Goal: Complete application form: Complete application form

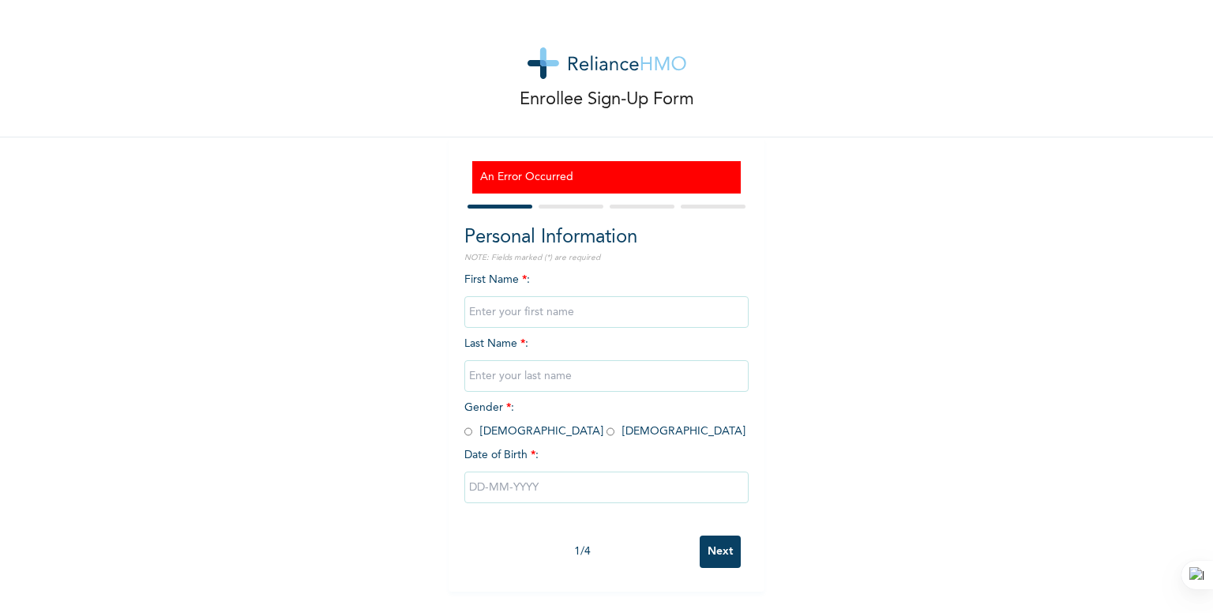
click at [496, 321] on input "text" at bounding box center [606, 312] width 284 height 32
type input "ZURI"
type input "WEALTH"
click at [607, 434] on input "radio" at bounding box center [611, 431] width 8 height 15
radio input "true"
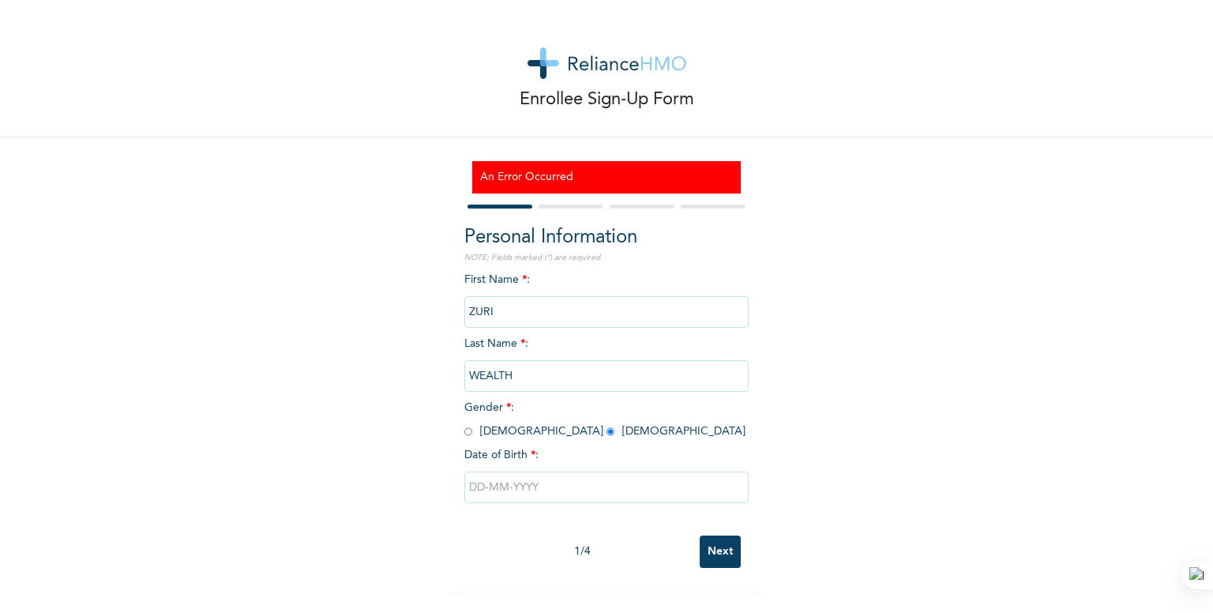
click at [472, 484] on input "text" at bounding box center [606, 488] width 284 height 32
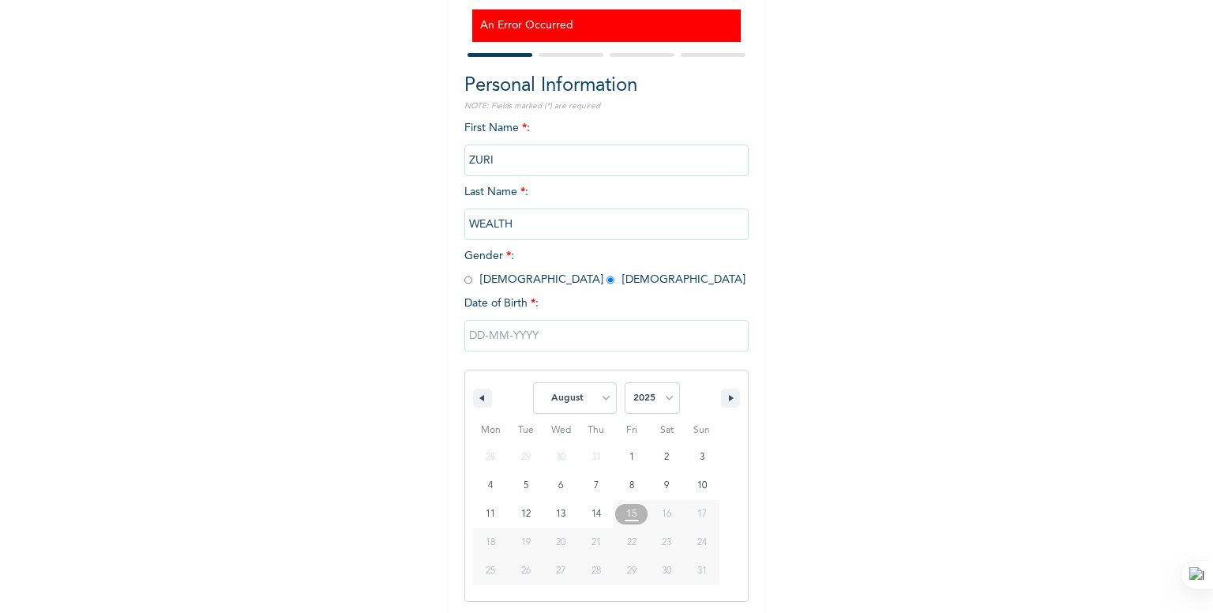
scroll to position [152, 0]
click at [592, 400] on select "January February March April May June July August September October November De…" at bounding box center [575, 397] width 84 height 32
select select "3"
click at [533, 381] on select "January February March April May June July August September October November De…" at bounding box center [575, 397] width 84 height 32
click at [663, 396] on select "2025 2024 2023 2022 2021 2020 2019 2018 2017 2016 2015 2014 2013 2012 2011 2010…" at bounding box center [652, 397] width 55 height 32
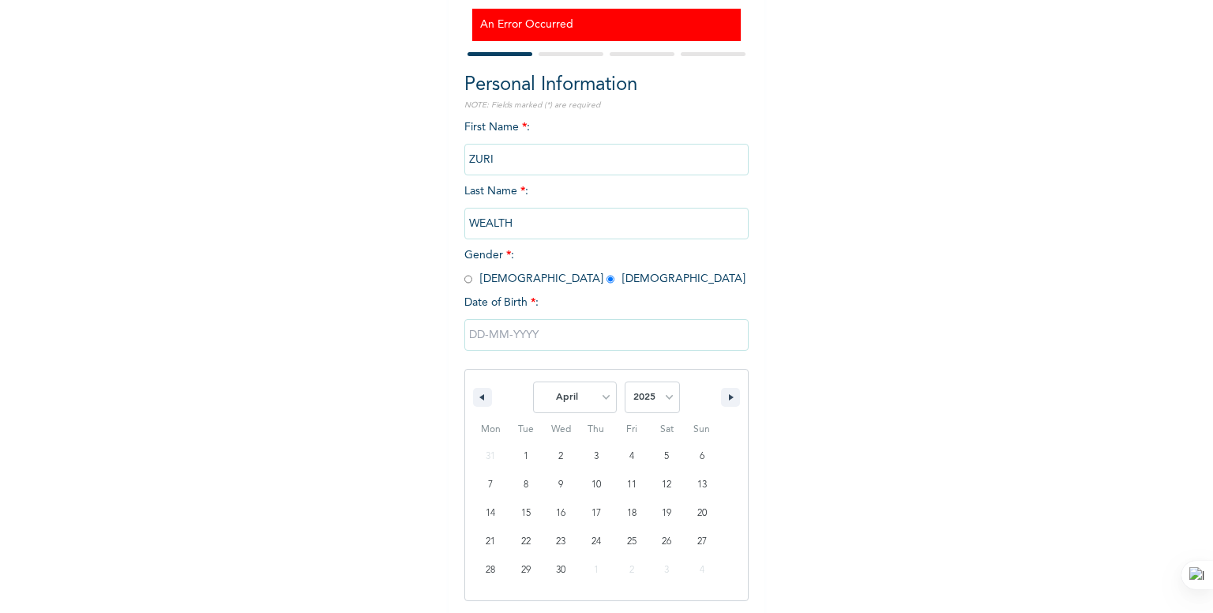
select select "1992"
click at [625, 381] on select "2025 2024 2023 2022 2021 2020 2019 2018 2017 2016 2015 2014 2013 2012 2011 2010…" at bounding box center [652, 397] width 55 height 32
type input "04/14/1992"
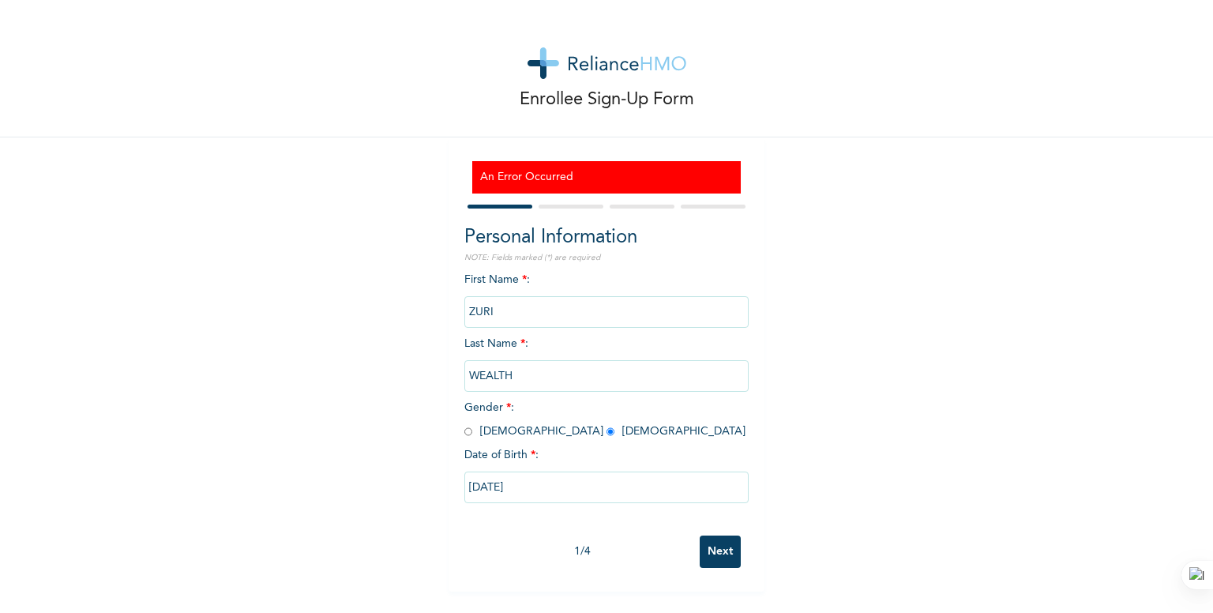
scroll to position [0, 0]
click at [706, 546] on input "Next" at bounding box center [720, 551] width 41 height 32
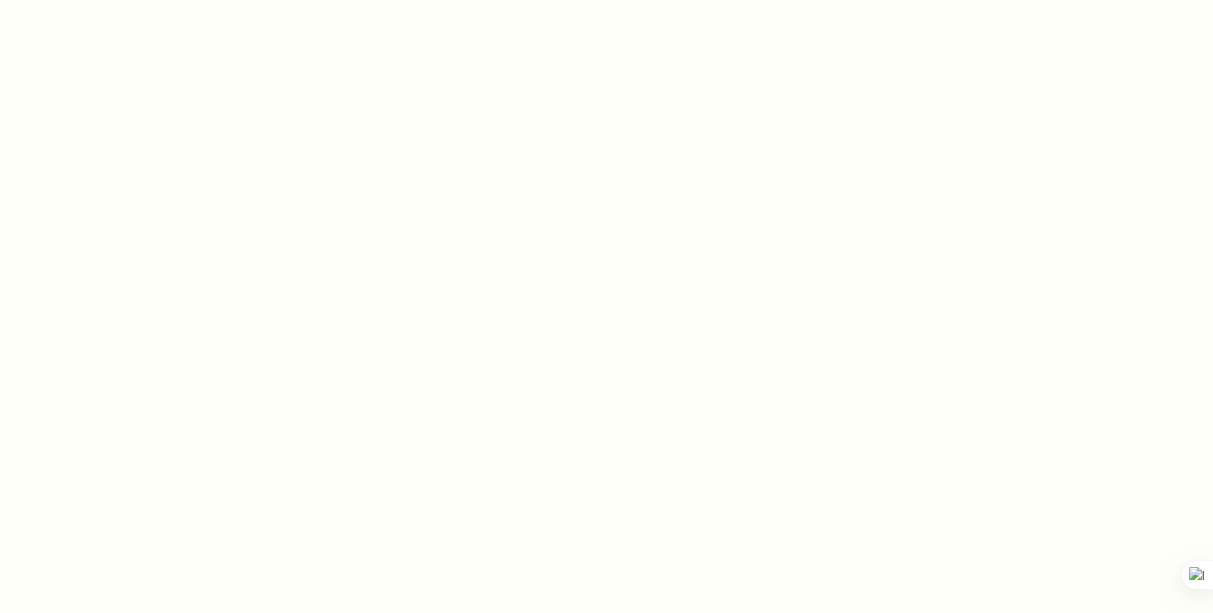
click at [453, 127] on div at bounding box center [606, 306] width 1213 height 613
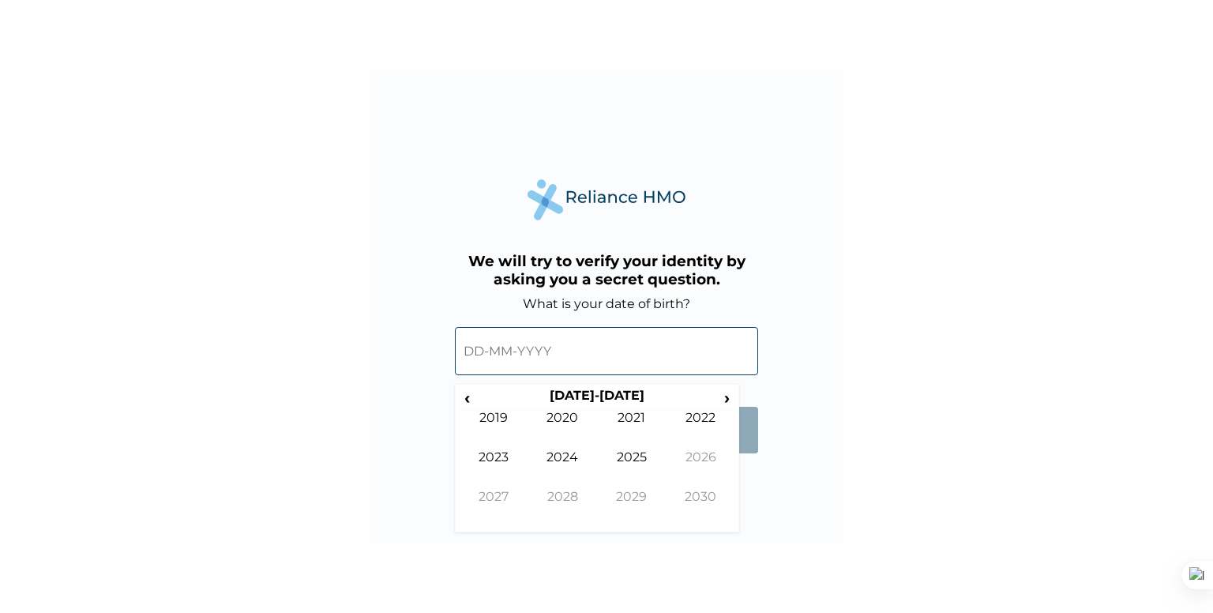
click at [483, 358] on input "text" at bounding box center [606, 351] width 303 height 48
click at [472, 400] on span "‹" at bounding box center [467, 398] width 17 height 20
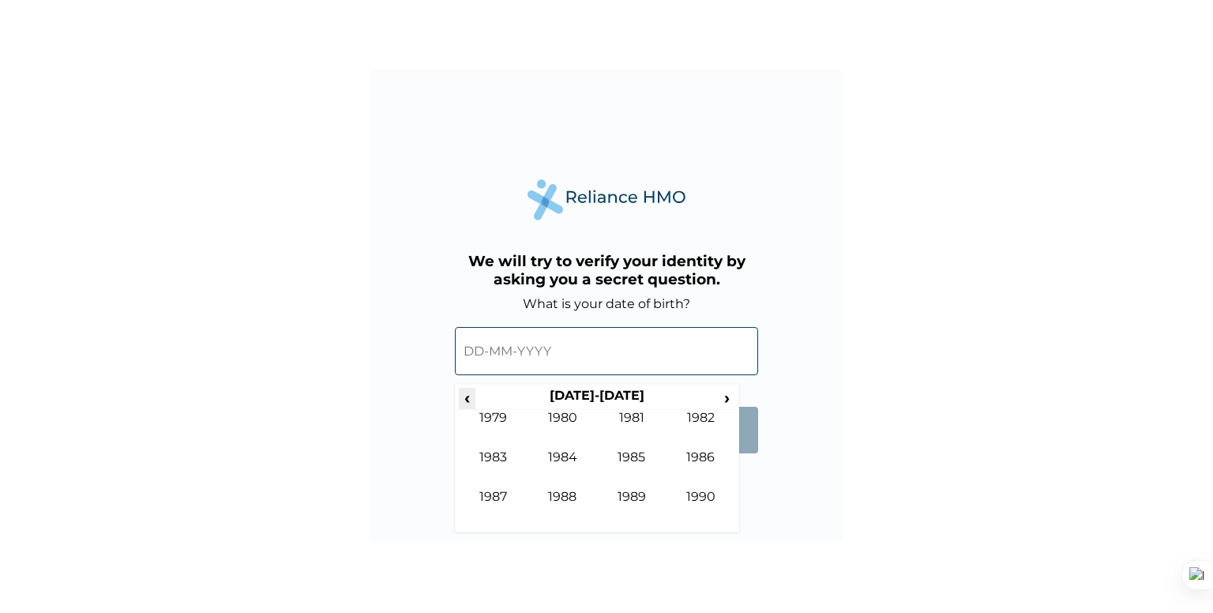
click at [472, 400] on span "‹" at bounding box center [467, 398] width 17 height 20
click at [727, 397] on span "›" at bounding box center [727, 398] width 17 height 20
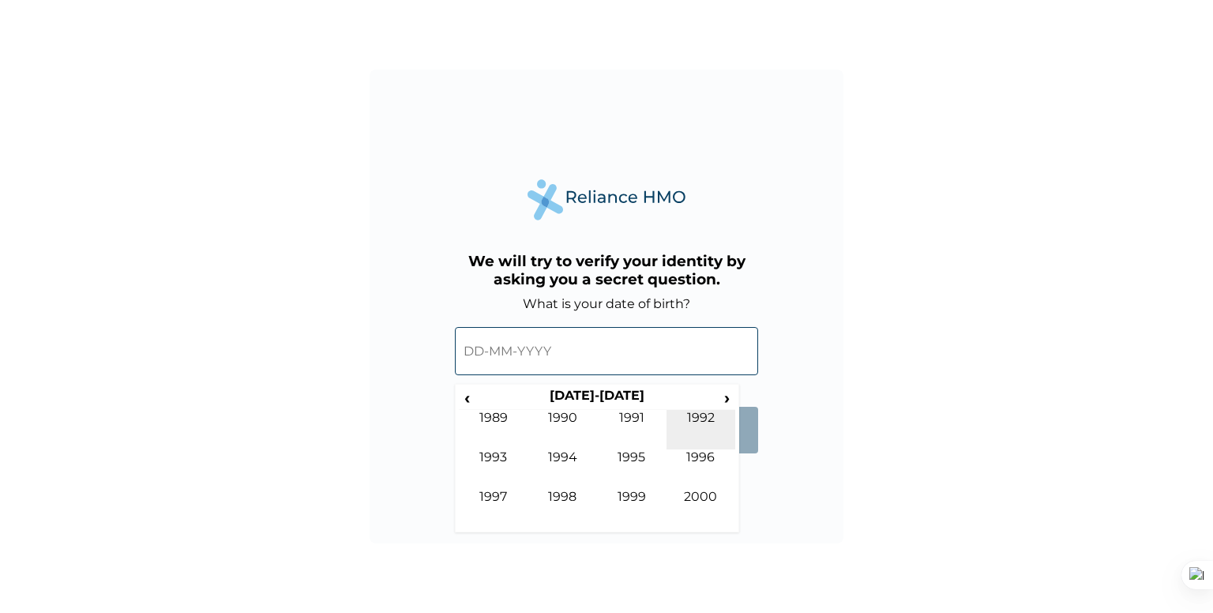
click at [708, 415] on td "1992" at bounding box center [702, 429] width 70 height 39
click at [686, 424] on td "Apr" at bounding box center [702, 429] width 70 height 39
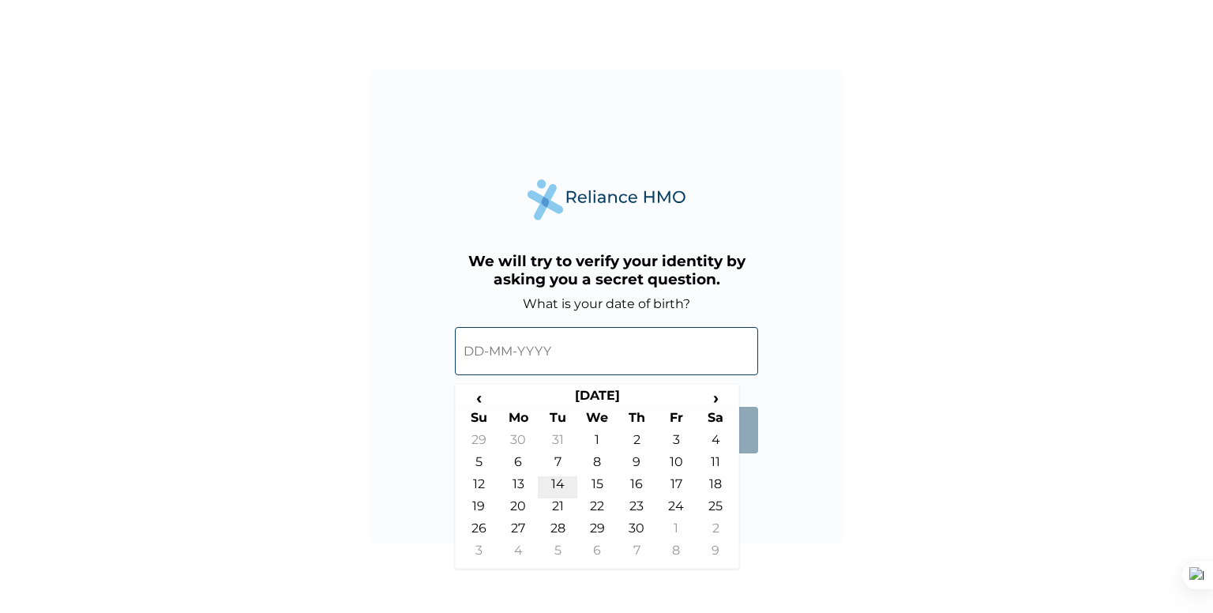
click at [548, 485] on td "14" at bounding box center [557, 487] width 39 height 22
type input "14-04-1992"
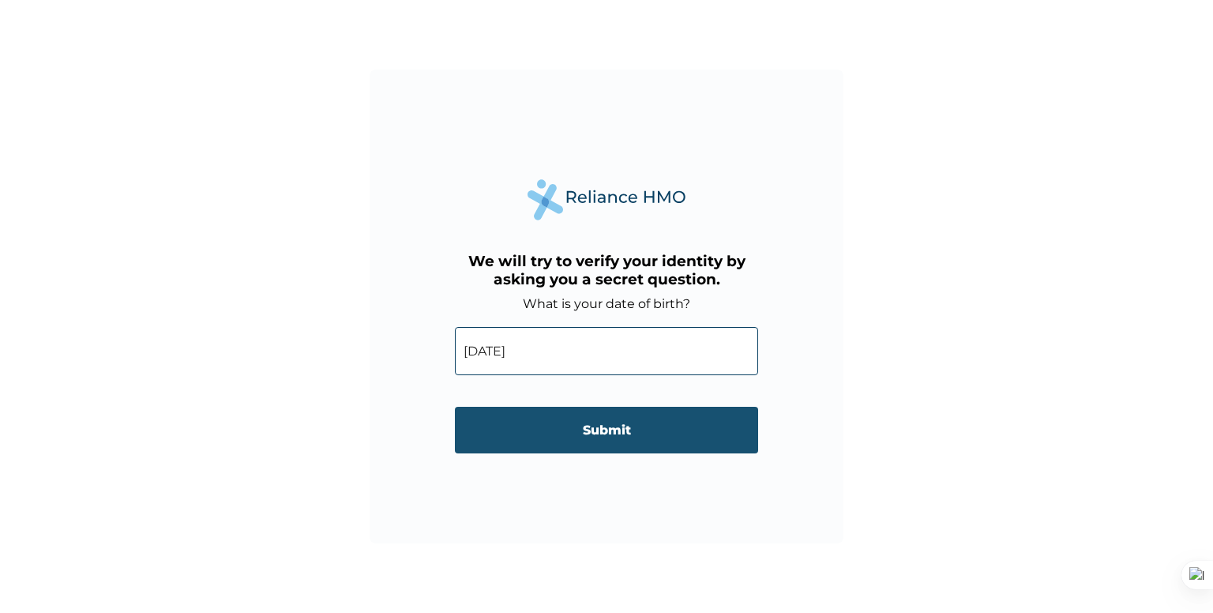
click at [560, 427] on input "Submit" at bounding box center [606, 430] width 303 height 47
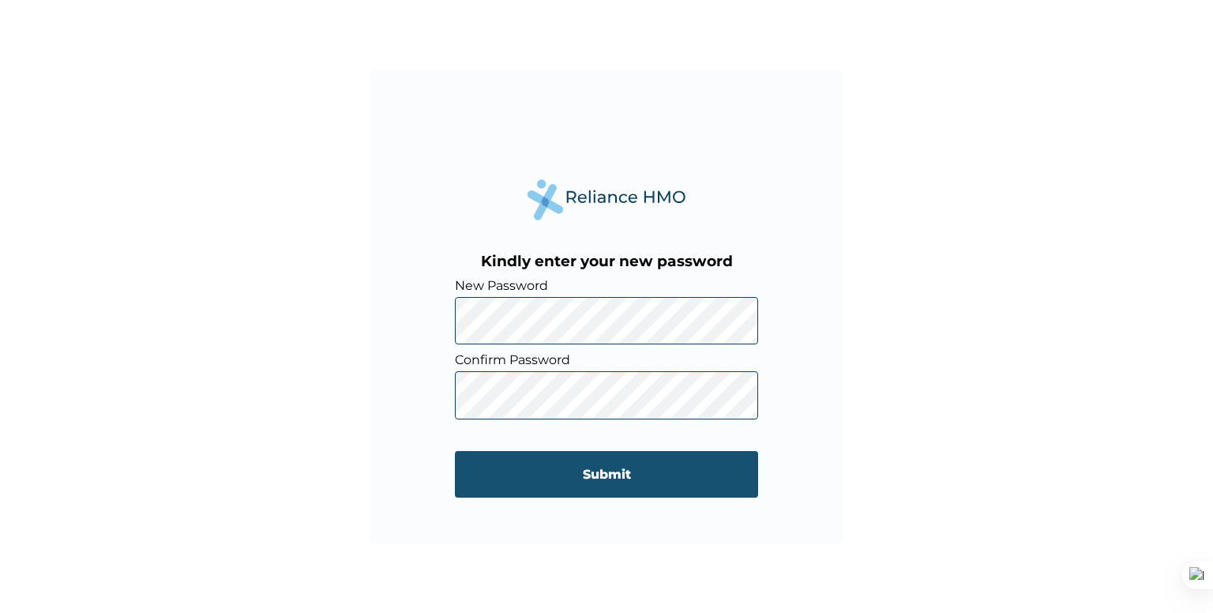
click at [621, 474] on input "Submit" at bounding box center [606, 474] width 303 height 47
